Goal: Task Accomplishment & Management: Manage account settings

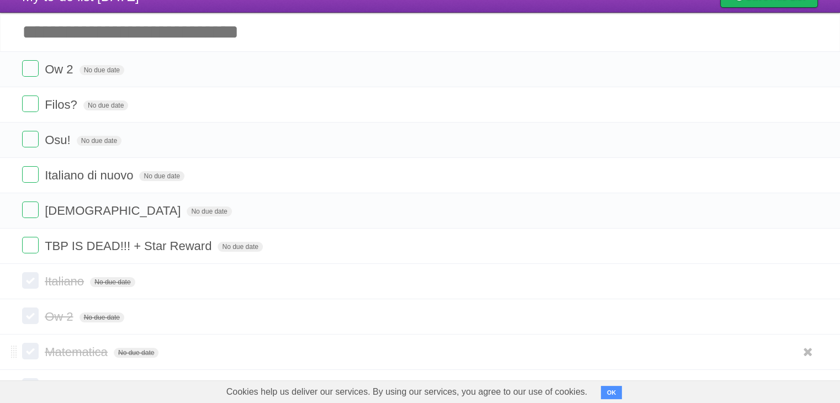
scroll to position [110, 0]
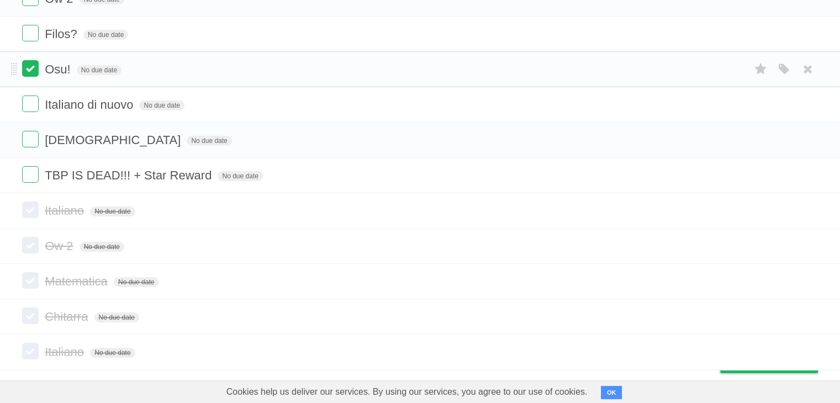
click at [27, 72] on label at bounding box center [30, 68] width 17 height 17
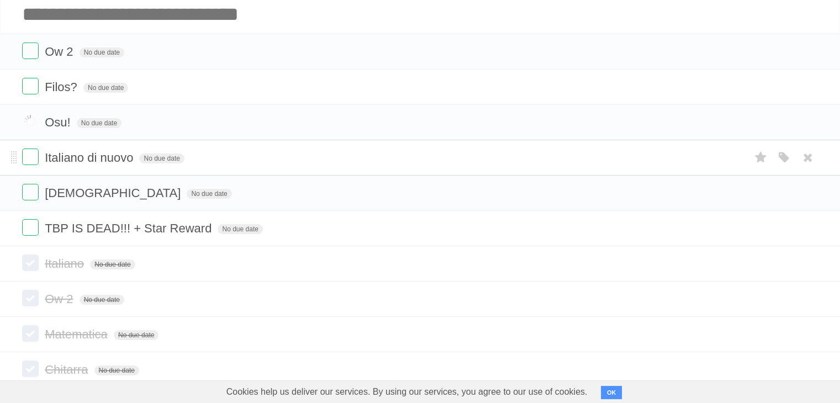
scroll to position [55, 0]
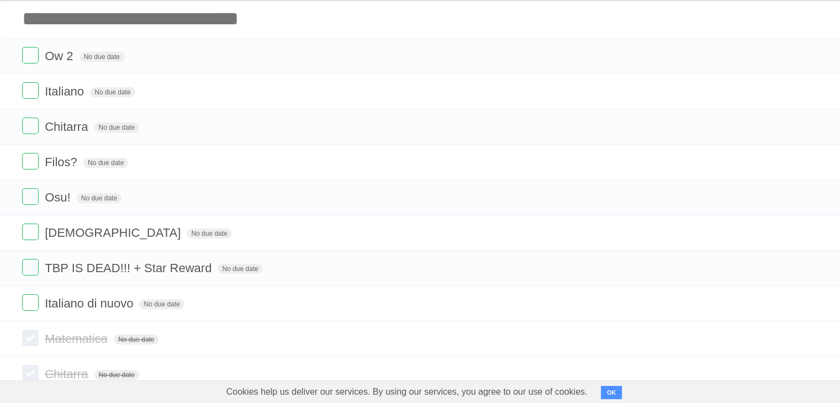
scroll to position [53, 0]
click at [29, 61] on label at bounding box center [30, 55] width 17 height 17
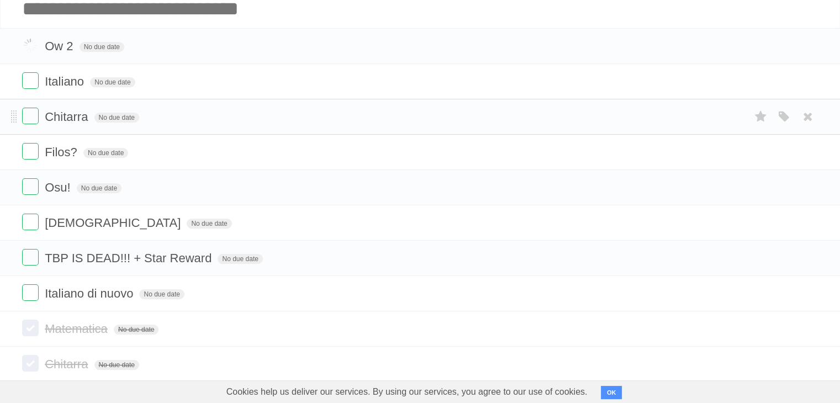
scroll to position [59, 0]
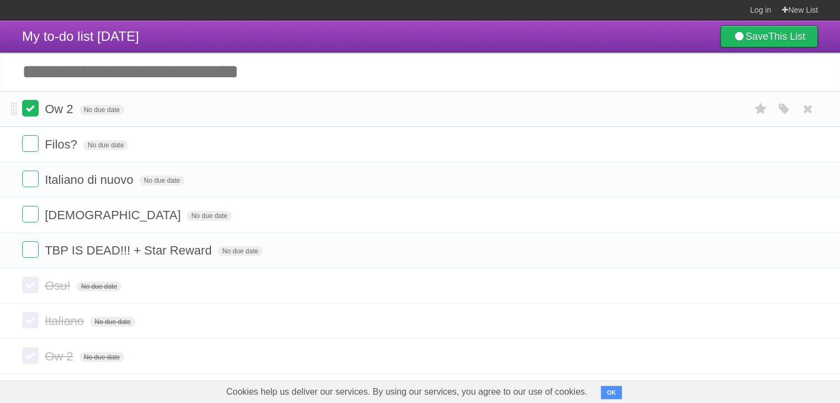
click at [27, 113] on label at bounding box center [30, 108] width 17 height 17
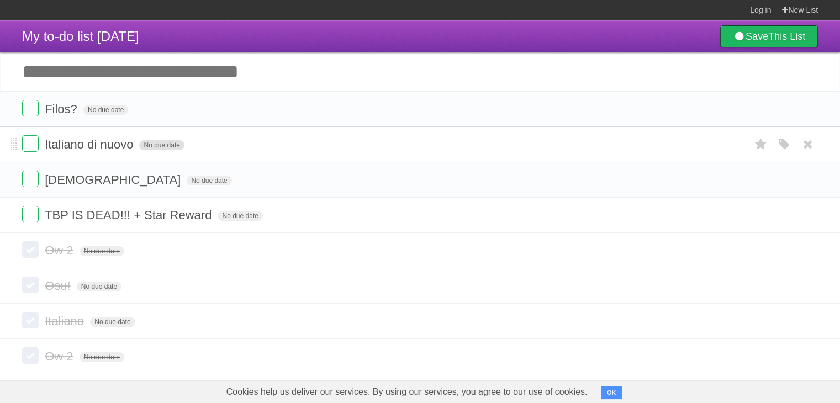
drag, startPoint x: 182, startPoint y: 185, endPoint x: 179, endPoint y: 146, distance: 38.8
click at [179, 146] on ul "Filos? No due date White Red Blue Green Purple Orange Italiano di nuovo No due …" at bounding box center [420, 162] width 840 height 142
drag, startPoint x: 126, startPoint y: 166, endPoint x: 95, endPoint y: 167, distance: 31.5
click at [126, 166] on li "Latino No due date White Red Blue Green Purple Orange" at bounding box center [420, 180] width 840 height 36
click at [15, 182] on span at bounding box center [14, 179] width 6 height 13
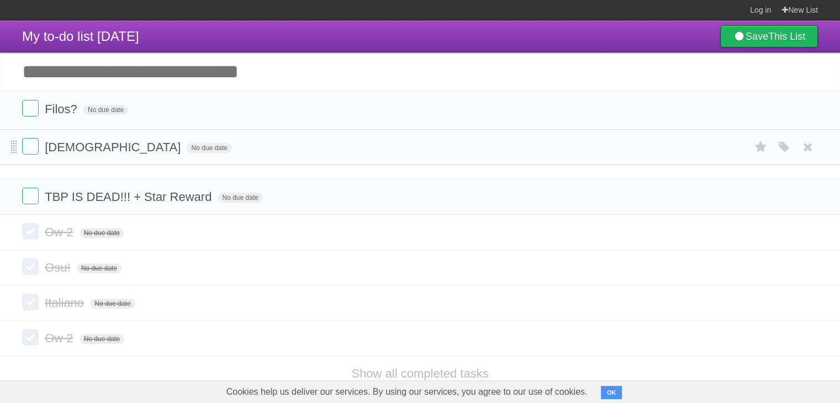
drag, startPoint x: 14, startPoint y: 182, endPoint x: 15, endPoint y: 139, distance: 42.5
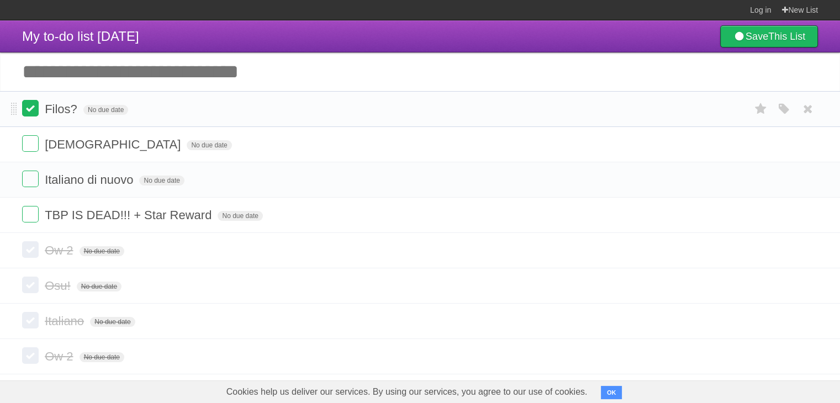
click at [28, 112] on label at bounding box center [30, 108] width 17 height 17
click at [35, 111] on label at bounding box center [30, 108] width 17 height 17
